Goal: Task Accomplishment & Management: Use online tool/utility

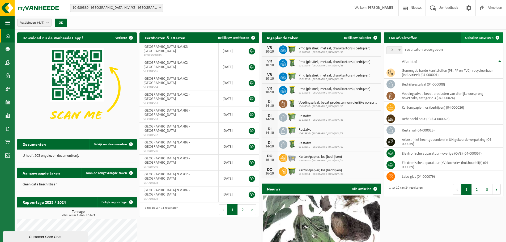
click at [478, 38] on span "Ophaling aanvragen" at bounding box center [479, 37] width 28 height 3
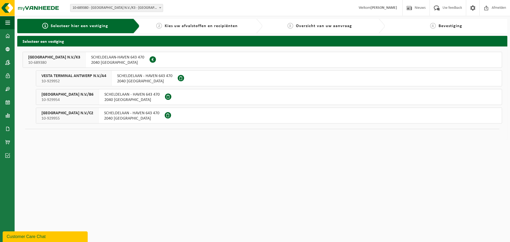
click at [124, 78] on span "SCHELDELAAN - HAVEN 643 470" at bounding box center [144, 75] width 55 height 5
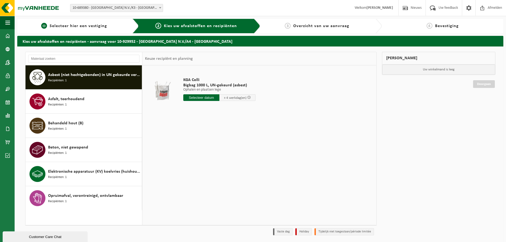
click at [86, 26] on span "Selecteer hier een vestiging" at bounding box center [78, 26] width 57 height 4
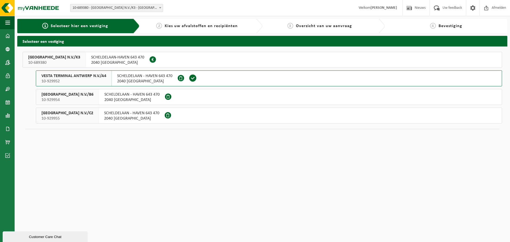
click at [104, 66] on div "SCHELDELAAN-HAVEN [PHONE_NUMBER] ANTWERPEN 0406.493.940" at bounding box center [118, 59] width 64 height 15
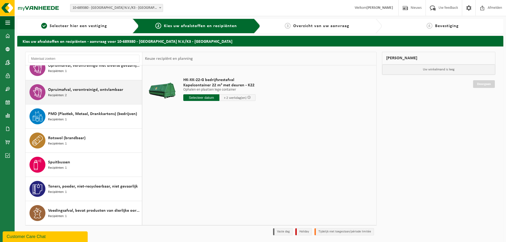
scroll to position [18, 0]
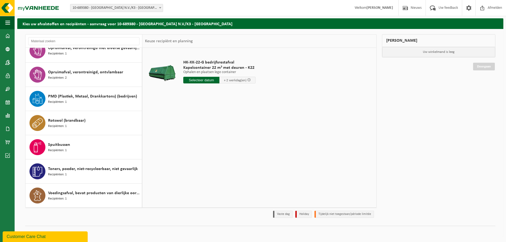
click at [199, 82] on input "text" at bounding box center [201, 80] width 36 height 7
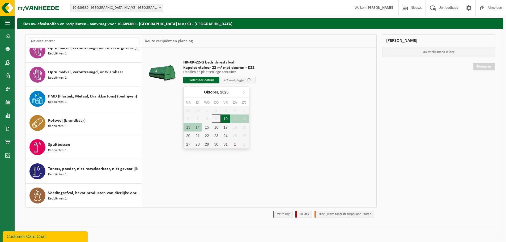
click at [224, 119] on div "10" at bounding box center [225, 119] width 9 height 9
type input "Van 2025-10-10"
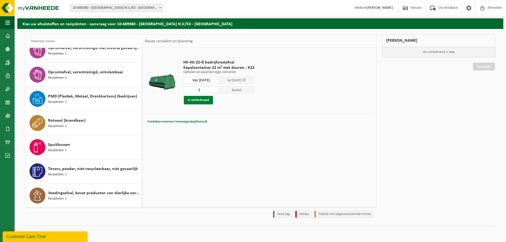
click at [200, 103] on button "In winkelmand" at bounding box center [198, 100] width 29 height 9
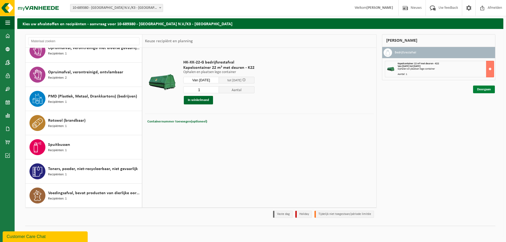
click at [483, 87] on link "Doorgaan" at bounding box center [484, 90] width 22 height 8
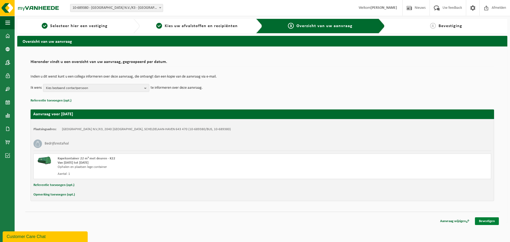
click at [491, 221] on link "Bevestigen" at bounding box center [487, 221] width 24 height 8
